Goal: Task Accomplishment & Management: Manage account settings

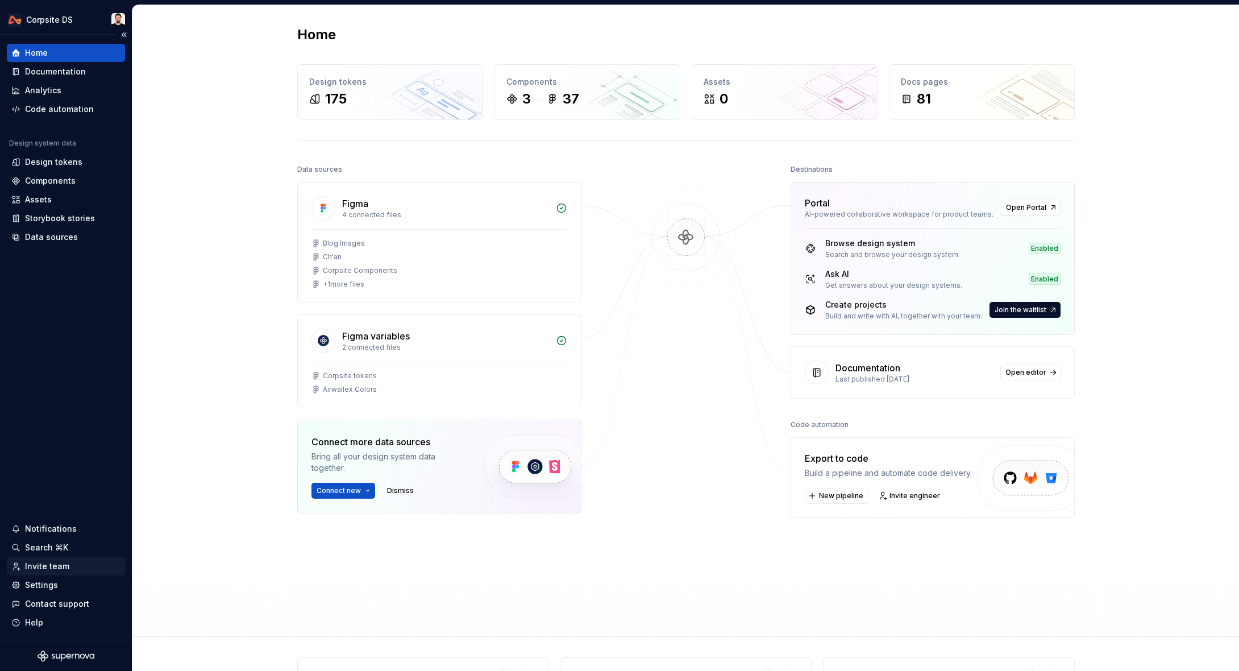
click at [69, 567] on div "Invite team" at bounding box center [65, 565] width 109 height 11
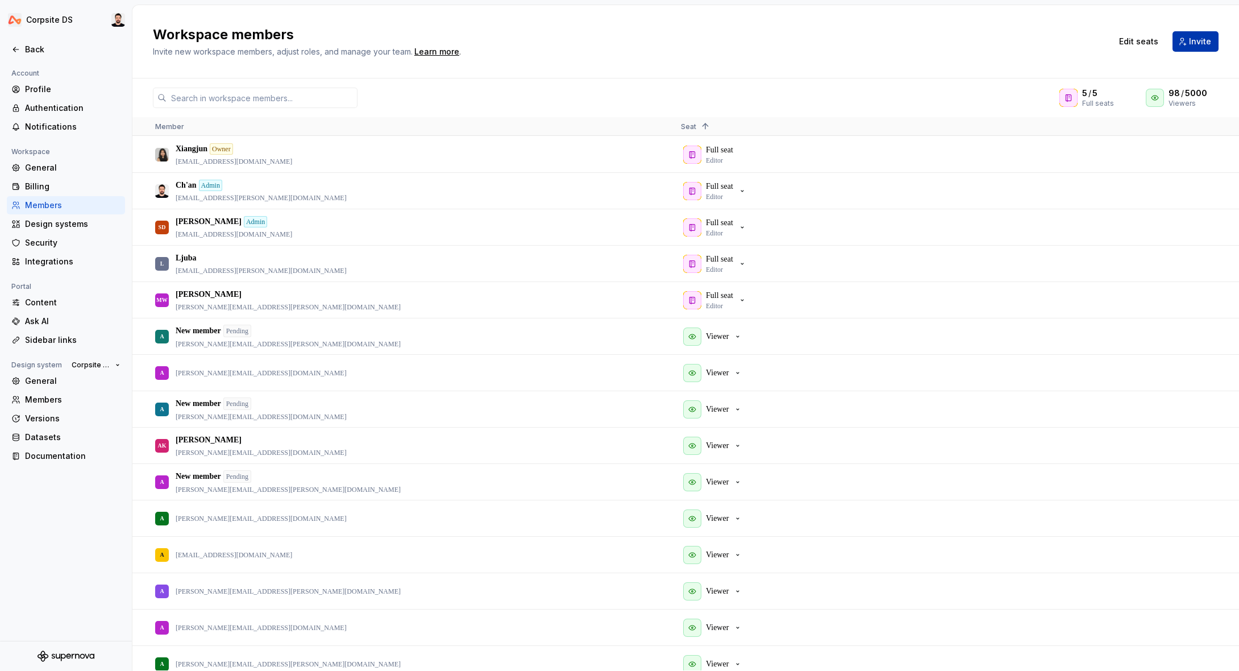
click at [1186, 41] on button "Invite" at bounding box center [1196, 41] width 46 height 20
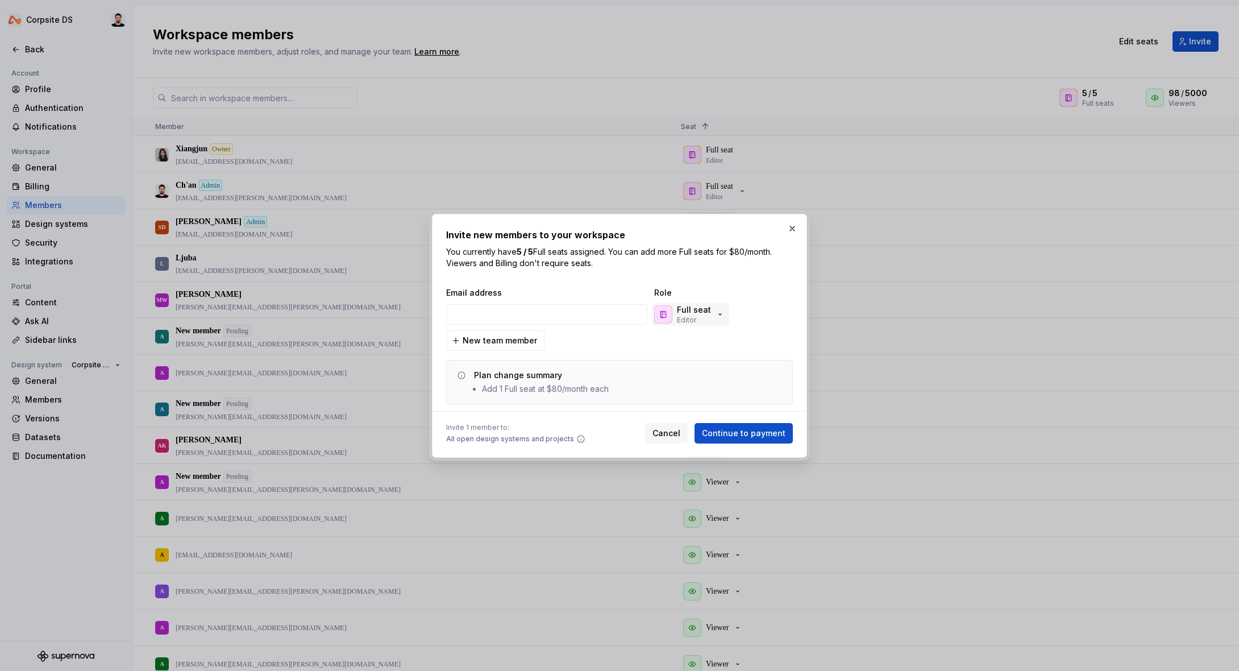
click at [704, 309] on p "Full seat" at bounding box center [694, 309] width 34 height 11
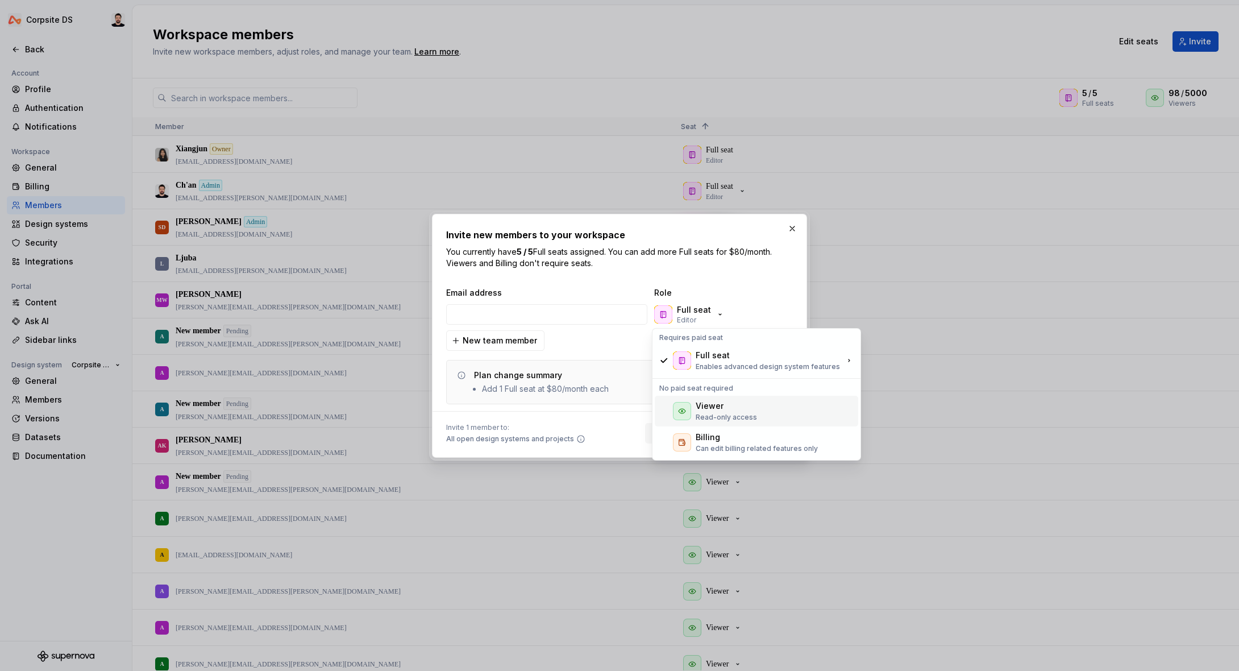
drag, startPoint x: 730, startPoint y: 414, endPoint x: 655, endPoint y: 325, distance: 116.2
click at [730, 414] on p "Read-only access" at bounding box center [726, 417] width 61 height 9
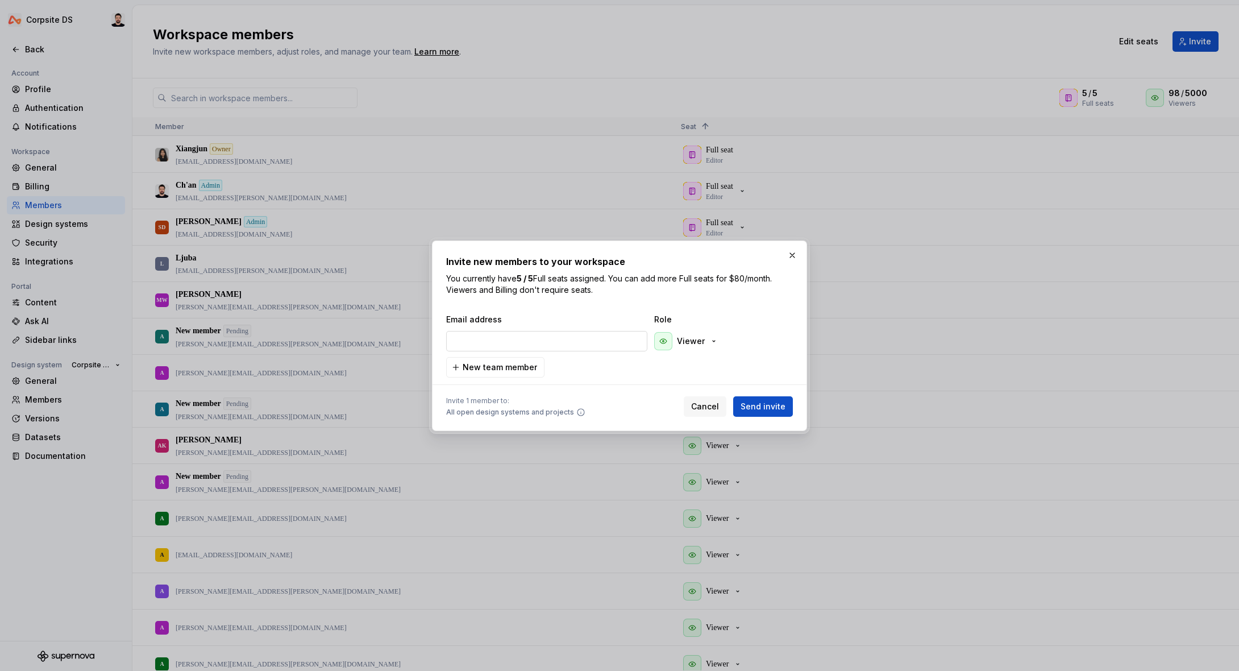
click at [522, 340] on input "email" at bounding box center [546, 341] width 201 height 20
paste input "[EMAIL_ADDRESS][DOMAIN_NAME]"
type input "[EMAIL_ADDRESS][DOMAIN_NAME]"
click at [757, 406] on span "Send invite" at bounding box center [763, 406] width 45 height 11
